Goal: Task Accomplishment & Management: Use online tool/utility

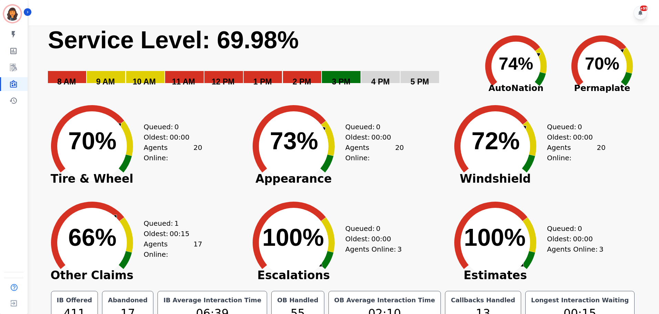
scroll to position [16, 0]
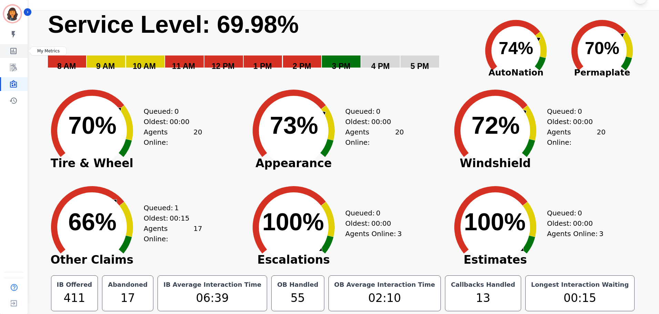
click at [13, 52] on icon "Sidebar" at bounding box center [13, 51] width 8 height 8
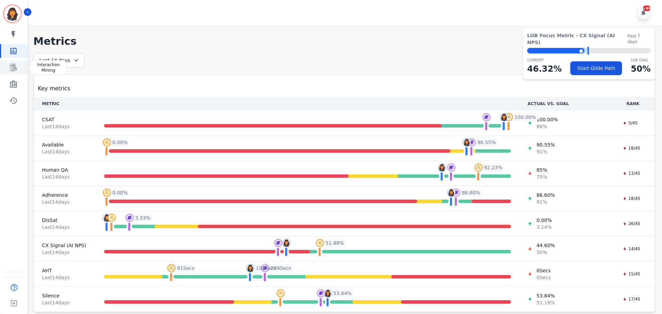
click at [14, 67] on icon "Sidebar" at bounding box center [13, 68] width 7 height 8
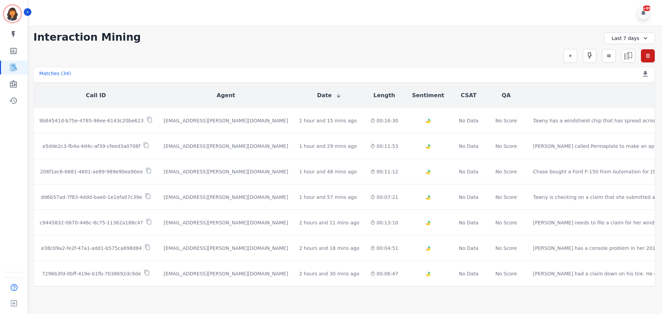
click at [643, 41] on icon at bounding box center [645, 38] width 7 height 7
click at [620, 61] on li "[DATE]" at bounding box center [634, 62] width 34 height 7
click at [12, 86] on icon "Sidebar" at bounding box center [13, 84] width 7 height 8
